Goal: Task Accomplishment & Management: Manage account settings

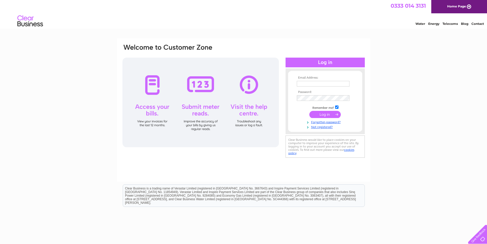
type input "finance@shineyouthmusictheatre.co.uk"
click at [322, 113] on input "submit" at bounding box center [325, 114] width 31 height 7
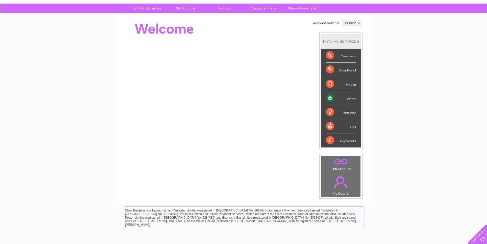
scroll to position [9, 0]
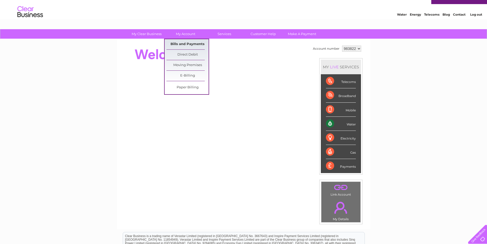
click at [186, 44] on link "Bills and Payments" at bounding box center [188, 44] width 42 height 10
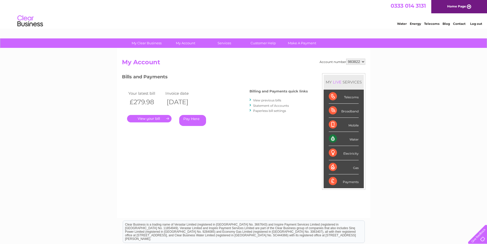
click at [158, 116] on link "." at bounding box center [149, 118] width 45 height 7
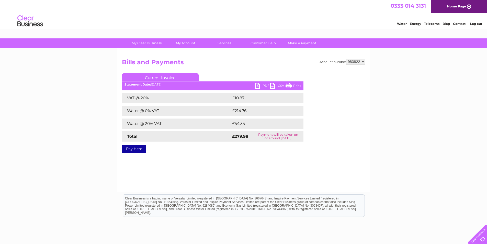
click at [262, 83] on link "PDF" at bounding box center [262, 86] width 15 height 7
